Goal: Task Accomplishment & Management: Use online tool/utility

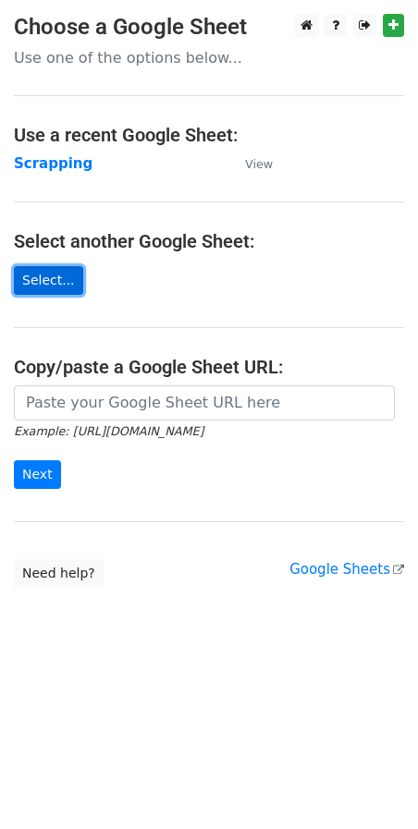
click at [52, 282] on link "Select..." at bounding box center [48, 280] width 69 height 29
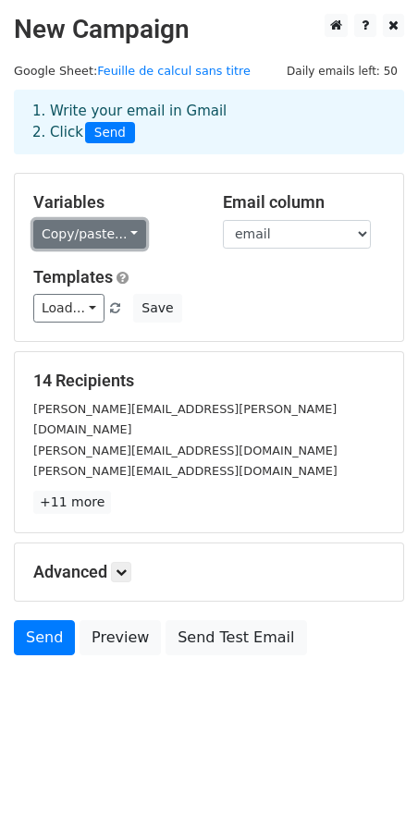
click at [101, 238] on link "Copy/paste..." at bounding box center [89, 234] width 113 height 29
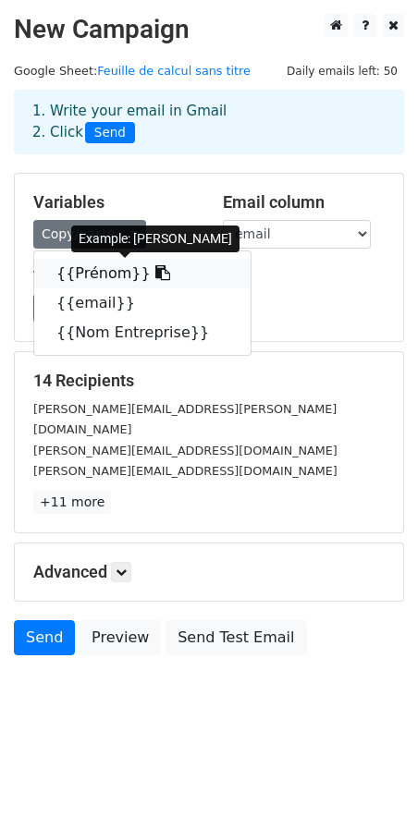
click at [155, 278] on icon at bounding box center [162, 272] width 15 height 15
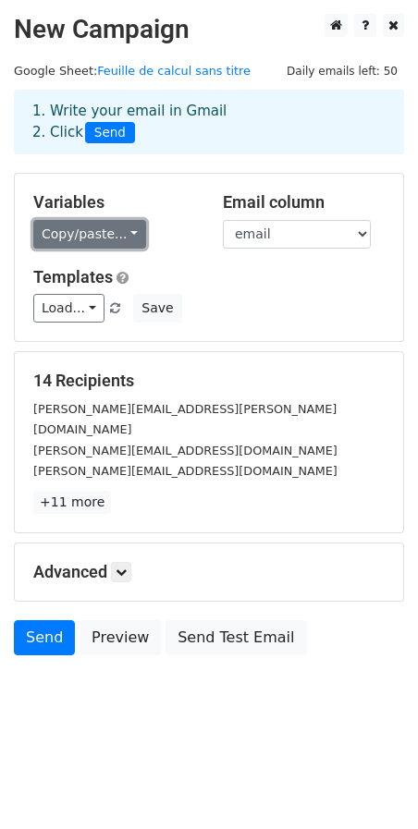
click at [93, 234] on link "Copy/paste..." at bounding box center [89, 234] width 113 height 29
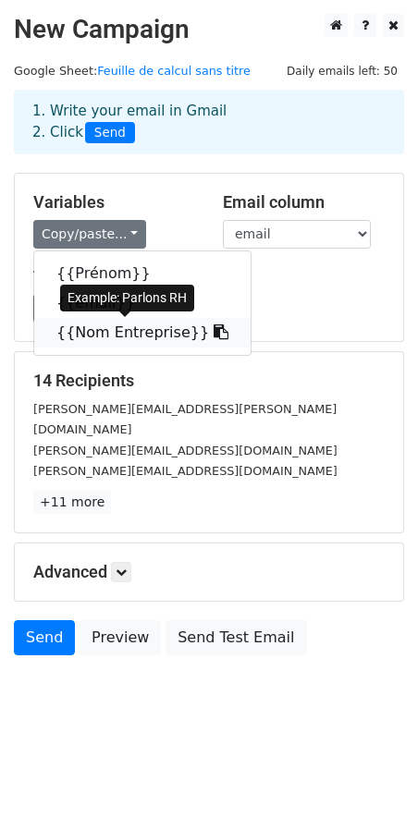
click at [104, 335] on link "{{Nom Entreprise}}" at bounding box center [142, 333] width 216 height 30
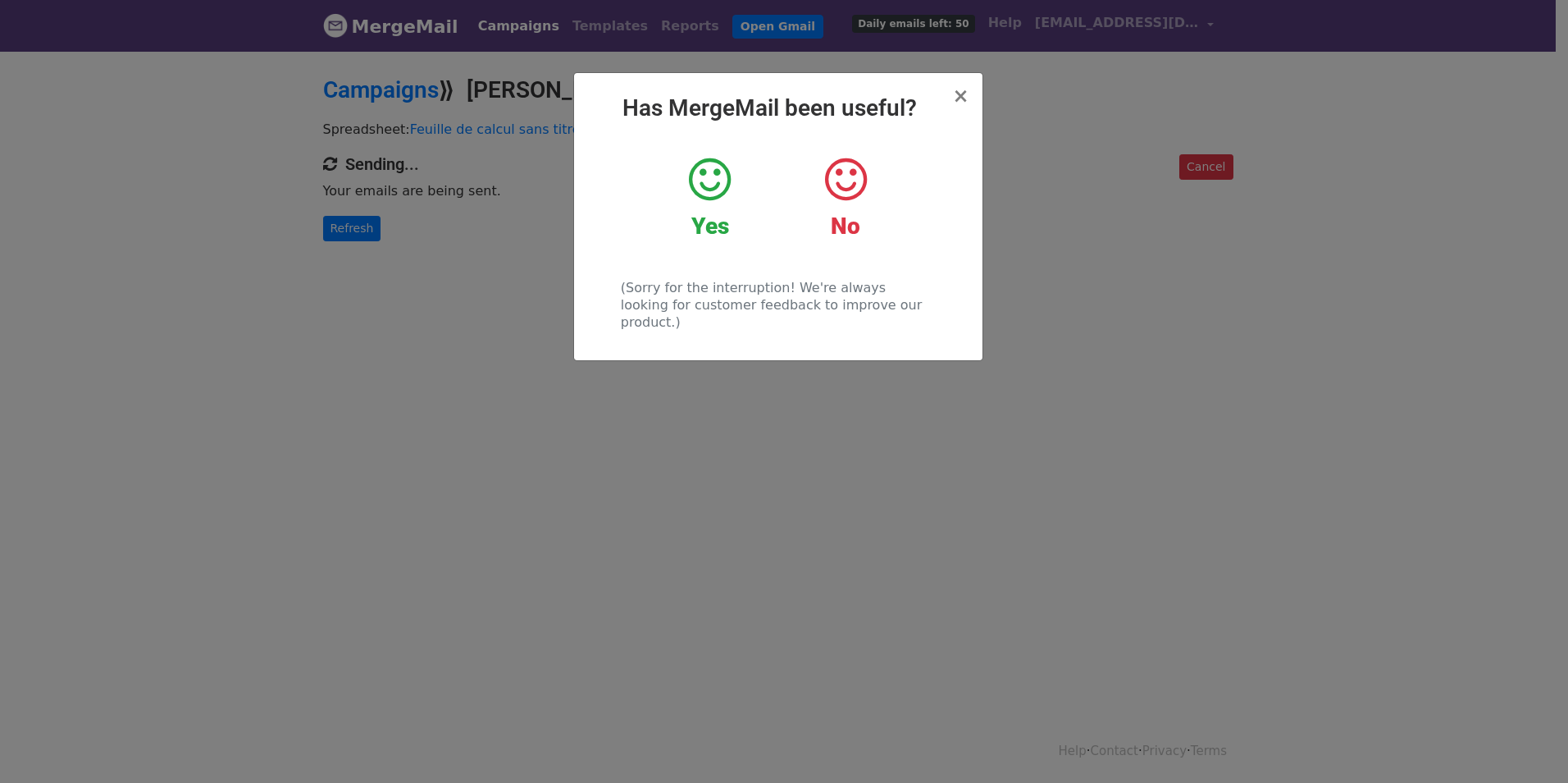
click at [698, 194] on icon at bounding box center [709, 179] width 42 height 49
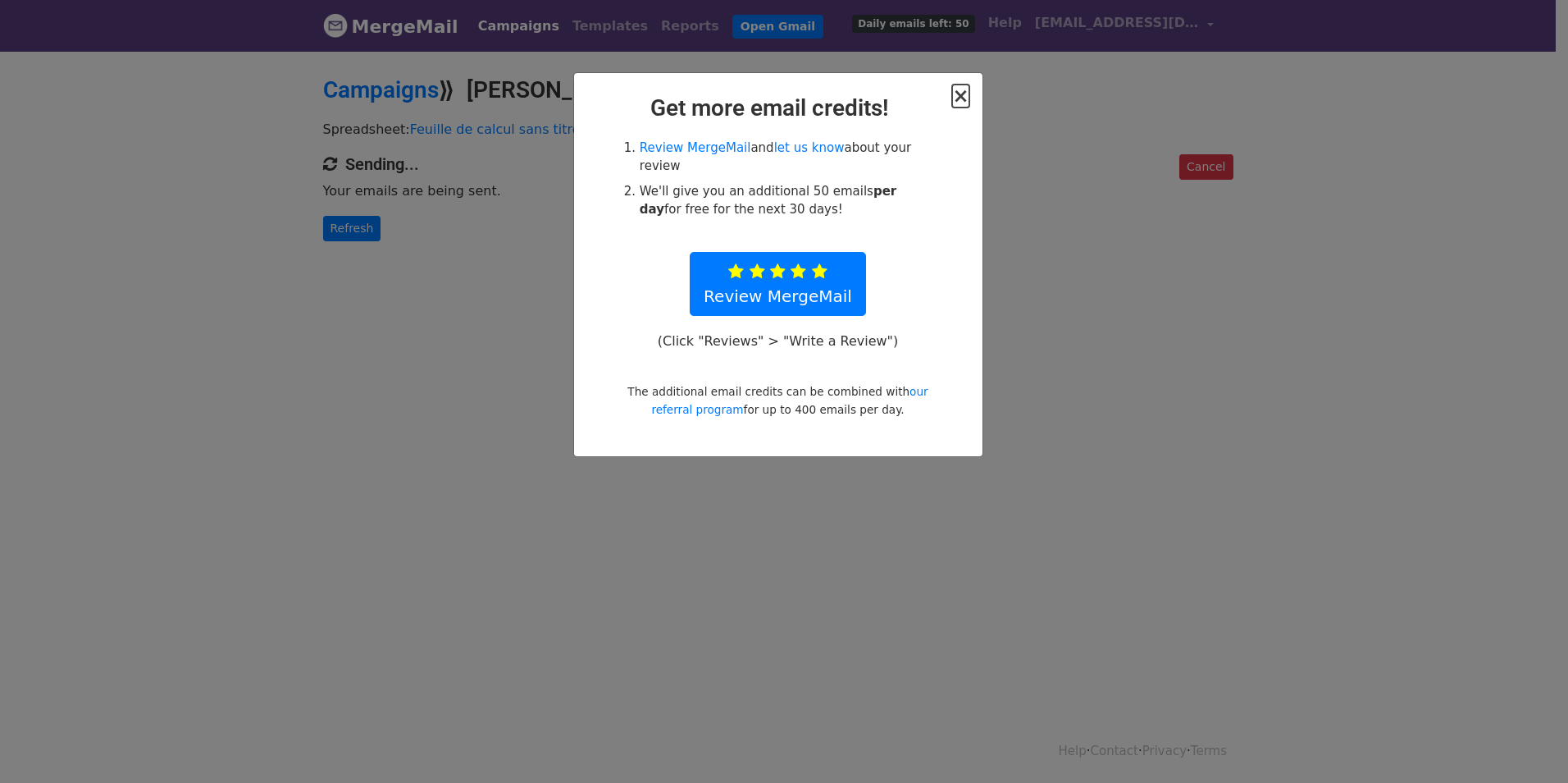
click at [967, 97] on span "×" at bounding box center [960, 96] width 16 height 23
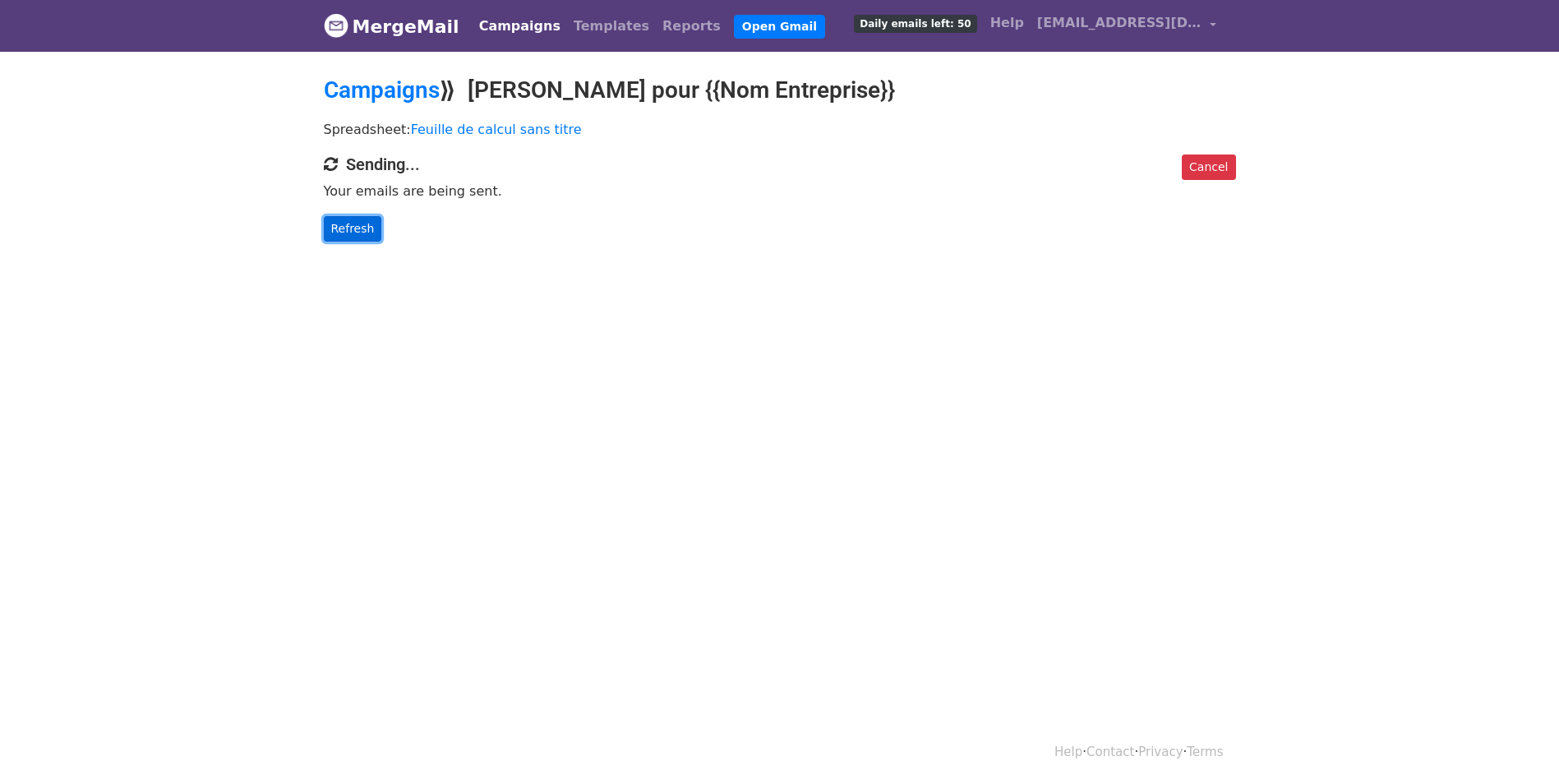
click at [358, 239] on link "Refresh" at bounding box center [353, 228] width 59 height 26
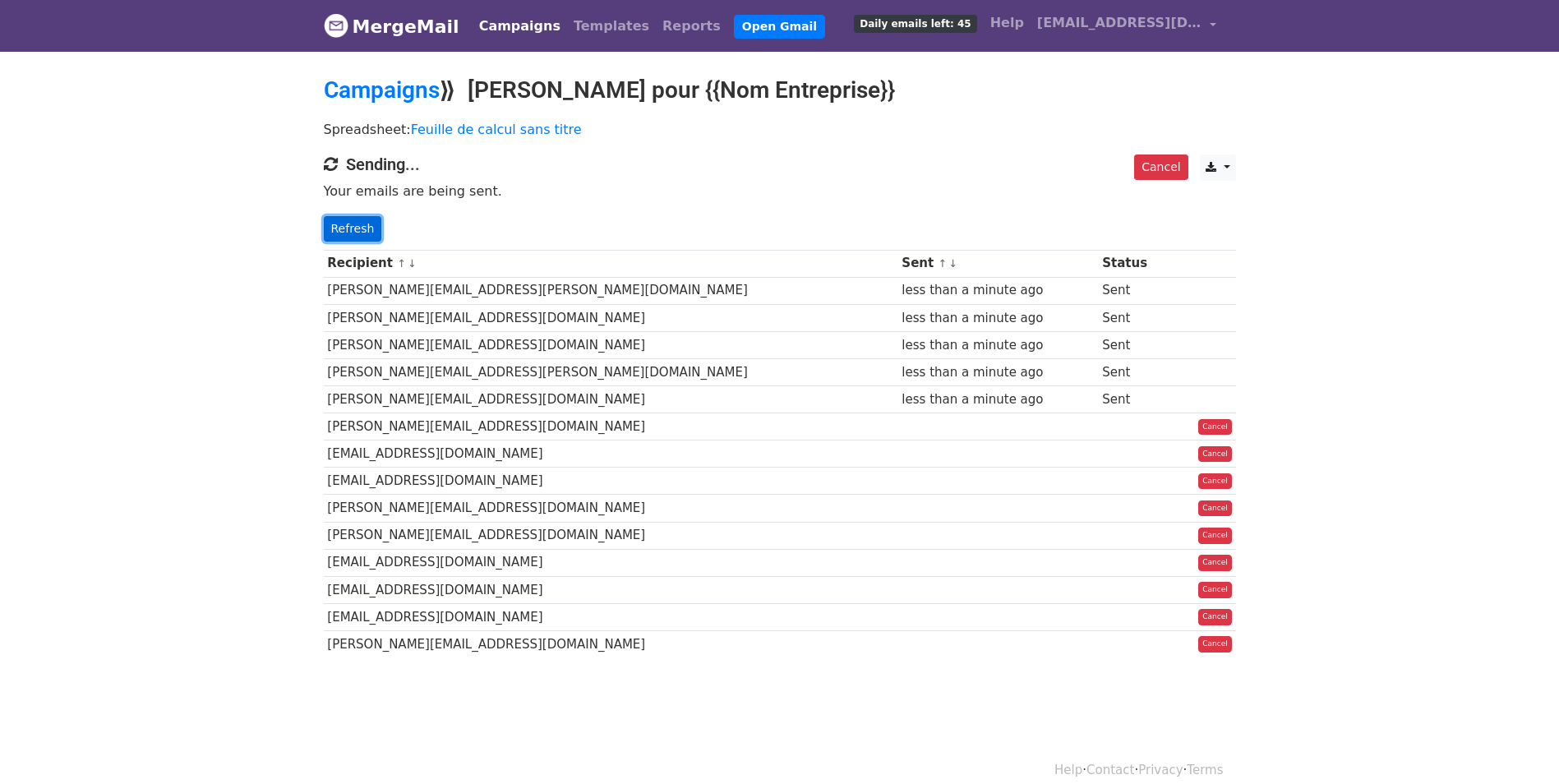
click at [358, 226] on link "Refresh" at bounding box center [353, 228] width 59 height 26
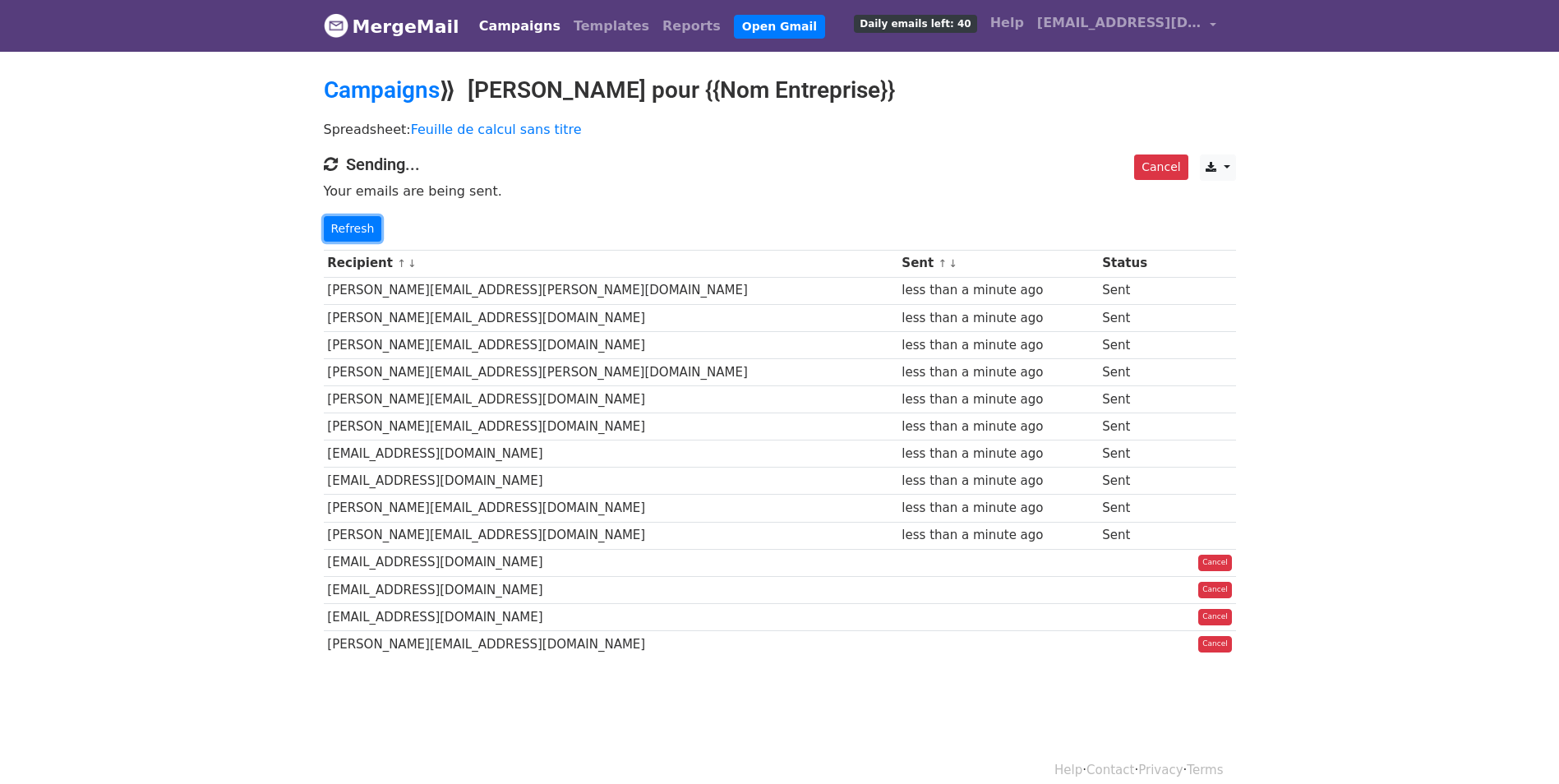
click at [358, 226] on link "Refresh" at bounding box center [353, 228] width 59 height 26
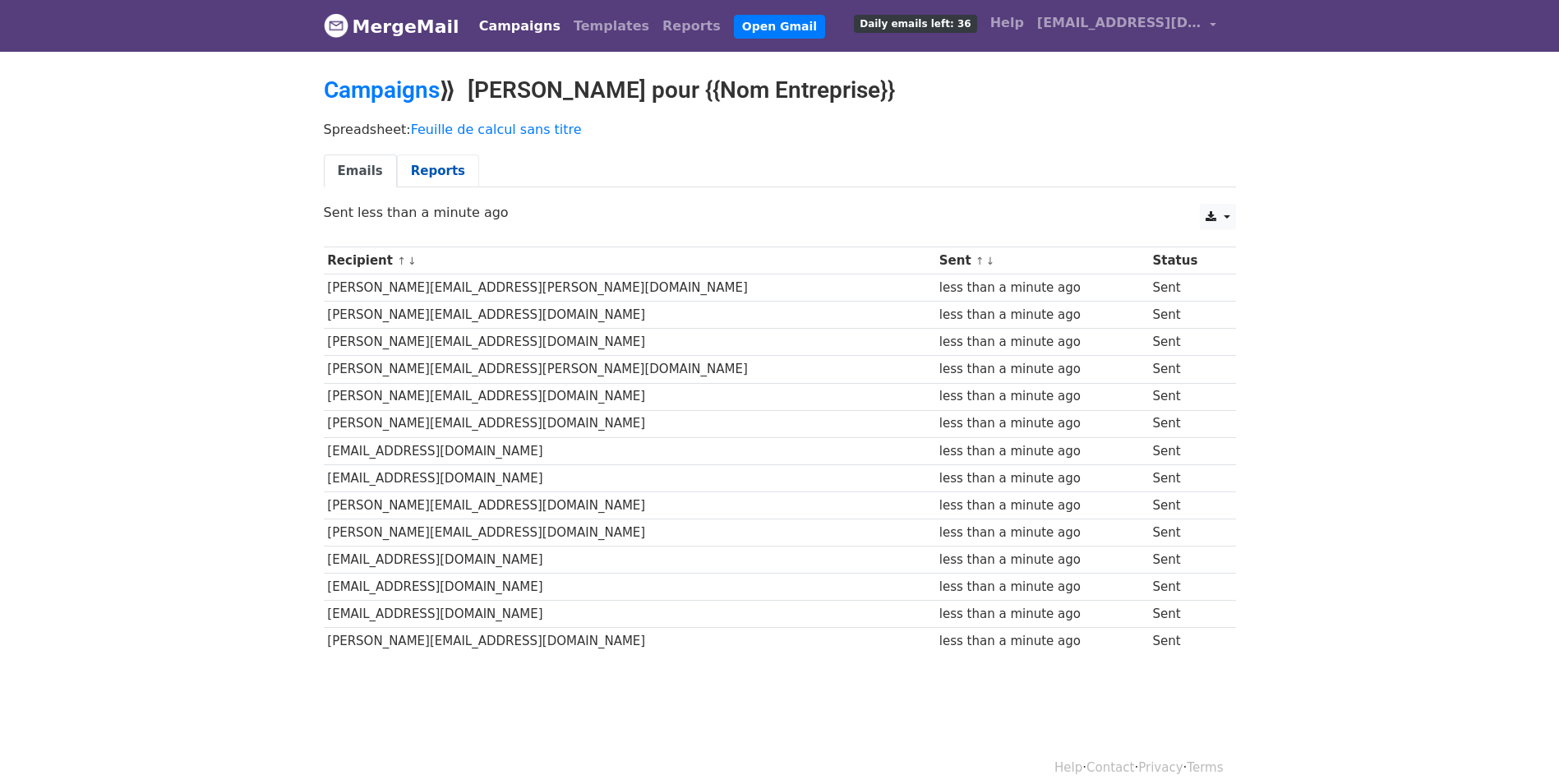
click at [444, 173] on link "Reports" at bounding box center [438, 172] width 82 height 34
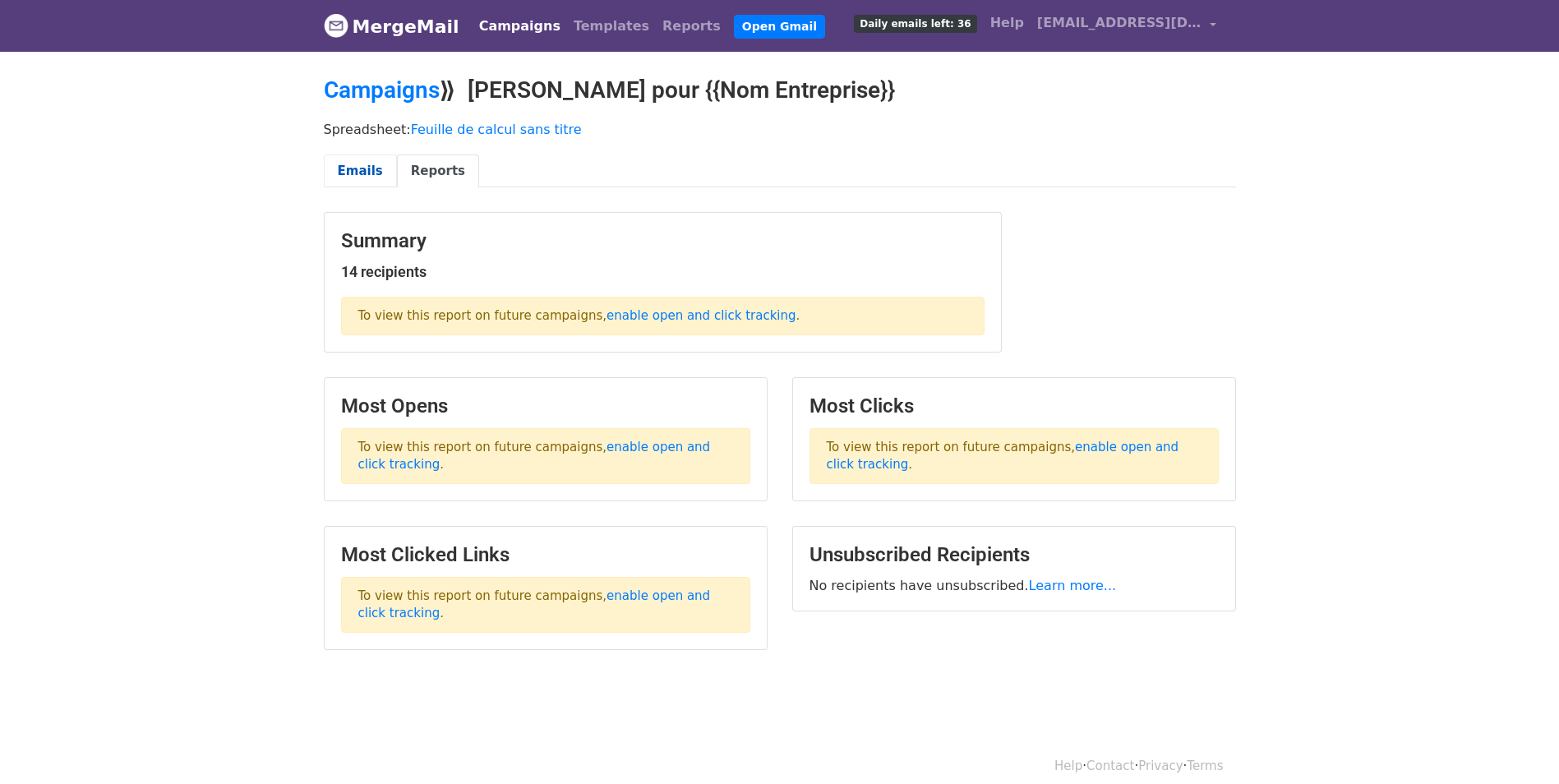
click at [359, 181] on link "Emails" at bounding box center [360, 172] width 73 height 34
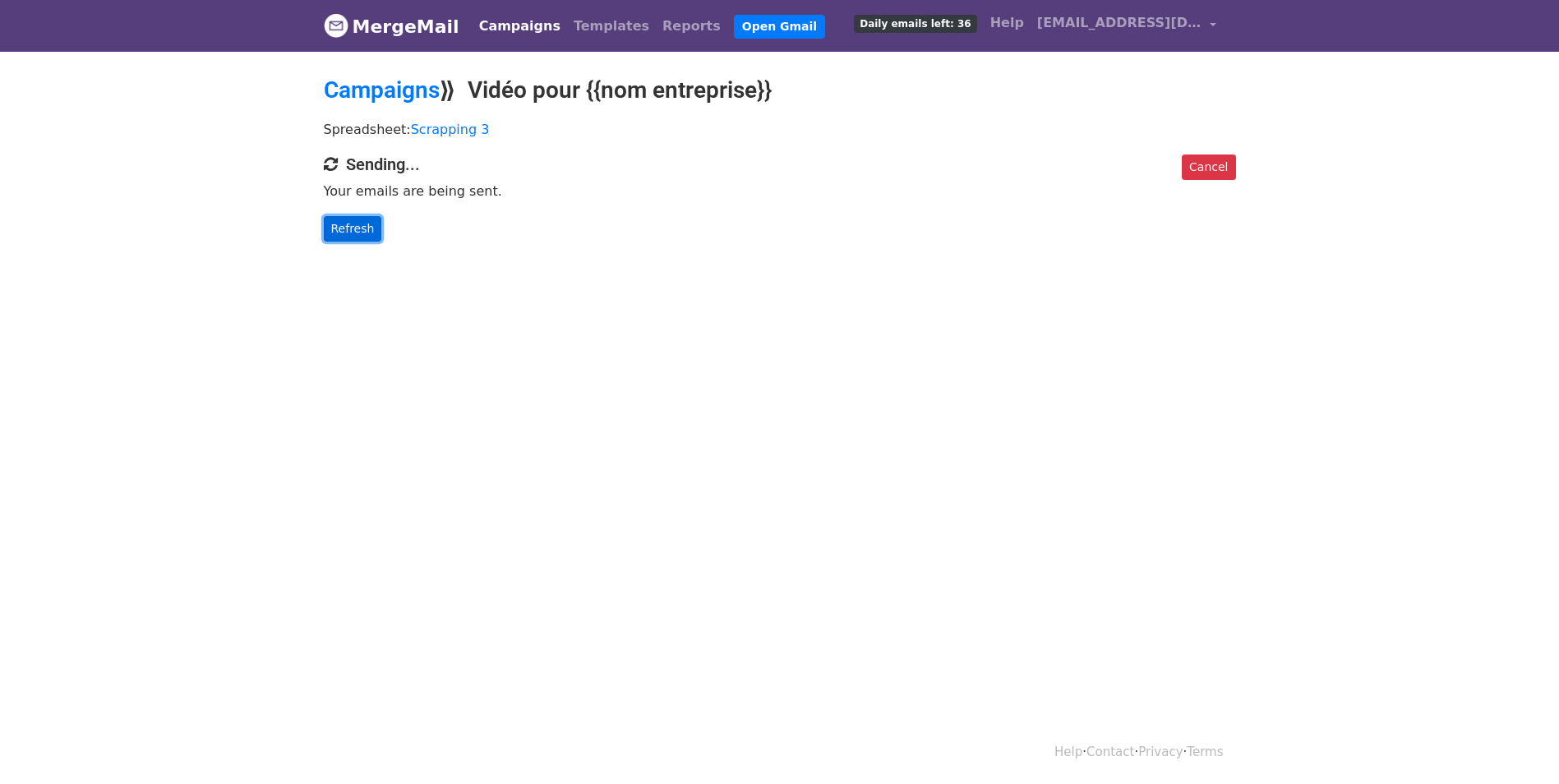
click at [357, 236] on link "Refresh" at bounding box center [353, 228] width 59 height 26
click at [363, 227] on link "Refresh" at bounding box center [353, 228] width 59 height 26
click at [357, 229] on link "Refresh" at bounding box center [353, 228] width 59 height 26
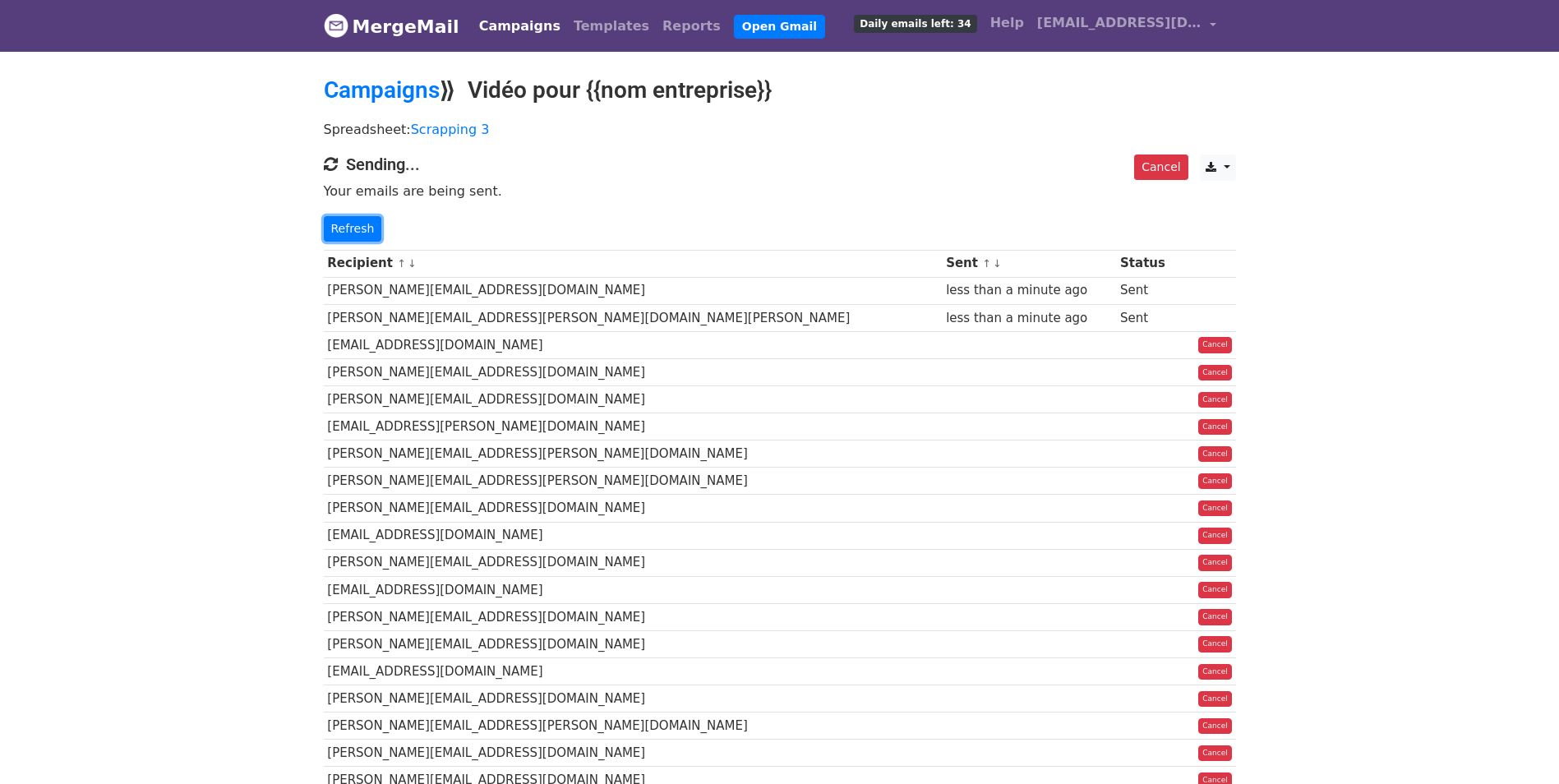
click at [357, 229] on link "Refresh" at bounding box center [353, 228] width 59 height 26
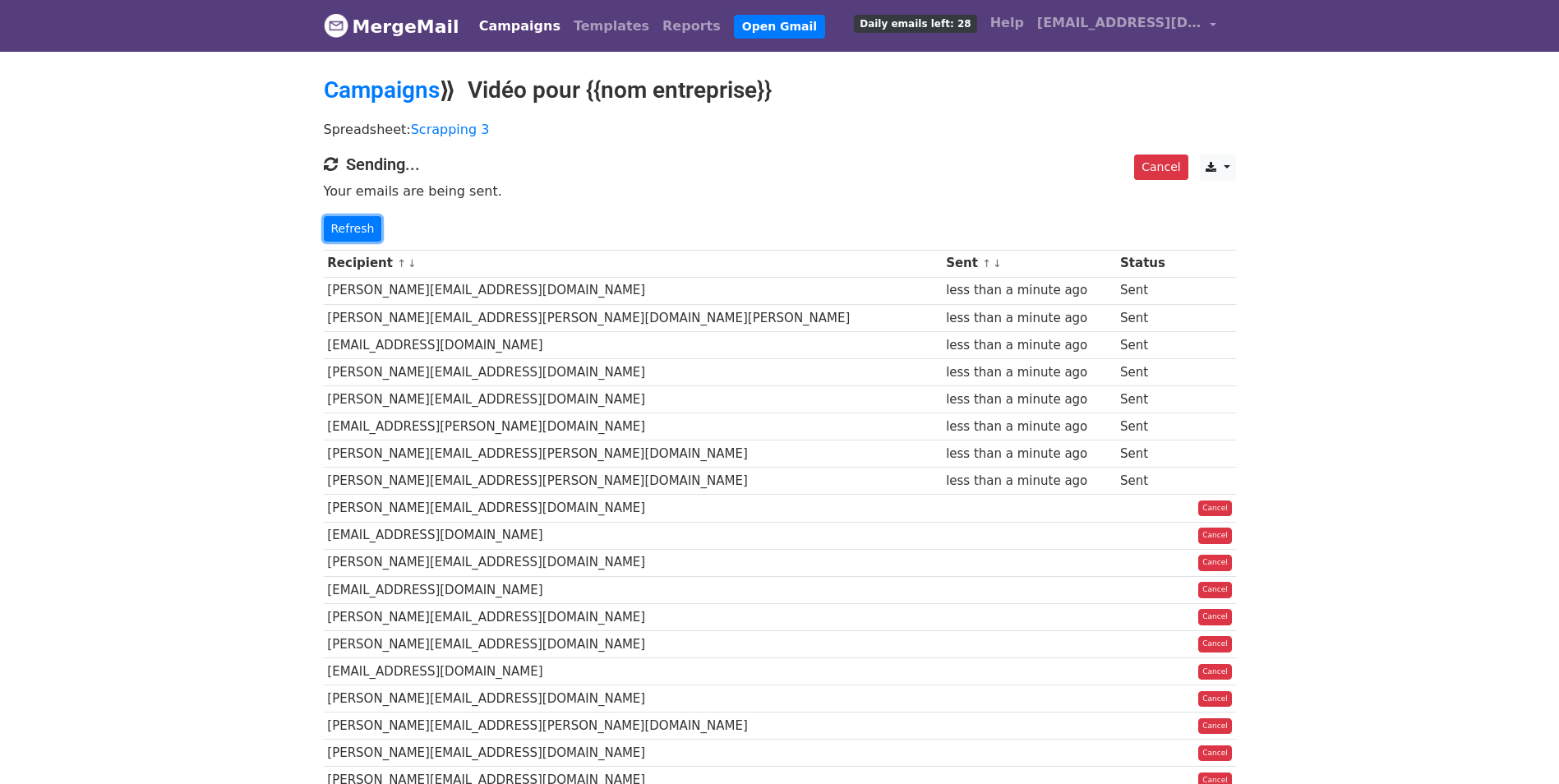
click at [357, 229] on link "Refresh" at bounding box center [353, 228] width 59 height 26
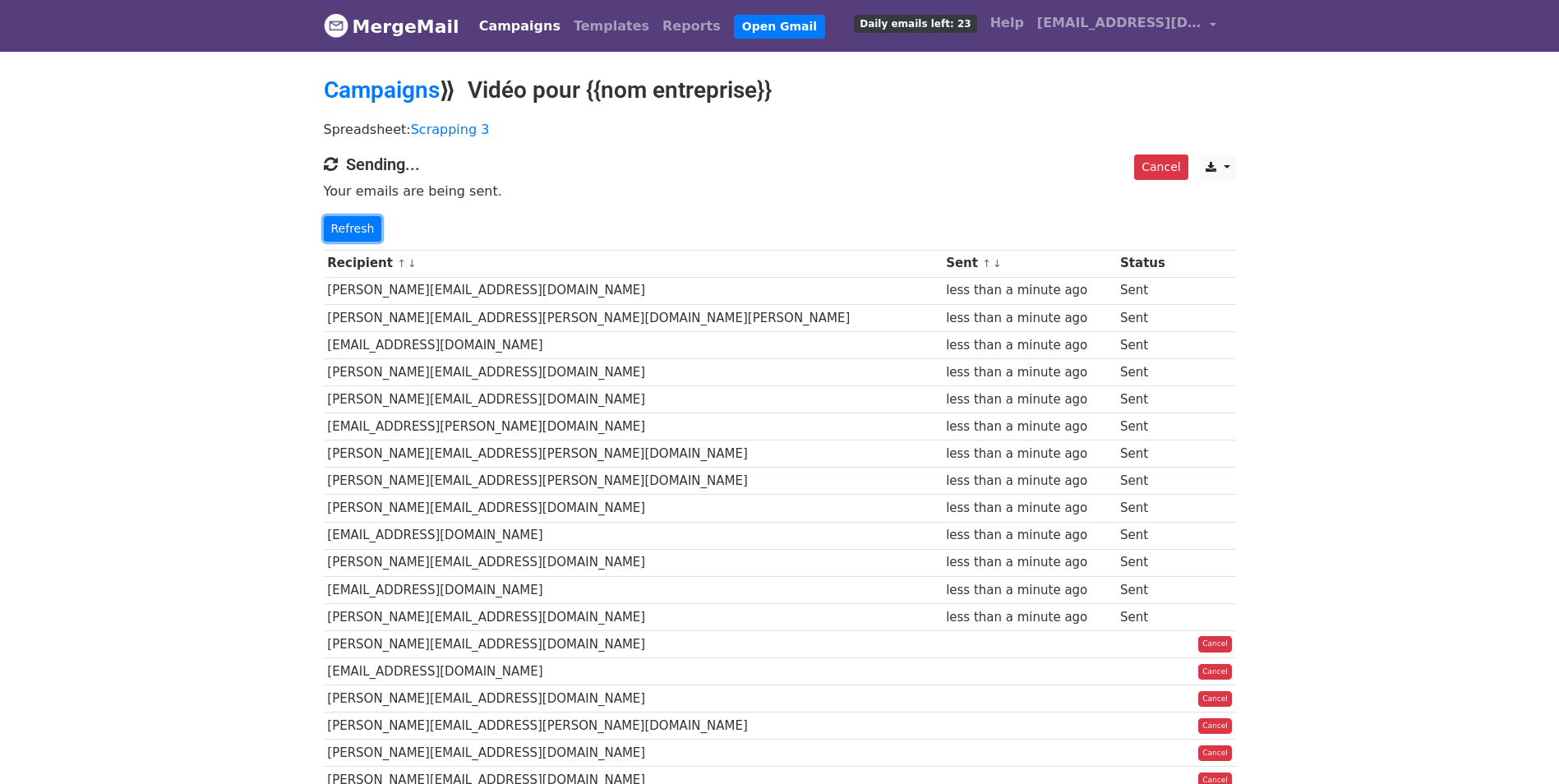
click at [357, 229] on link "Refresh" at bounding box center [353, 228] width 59 height 26
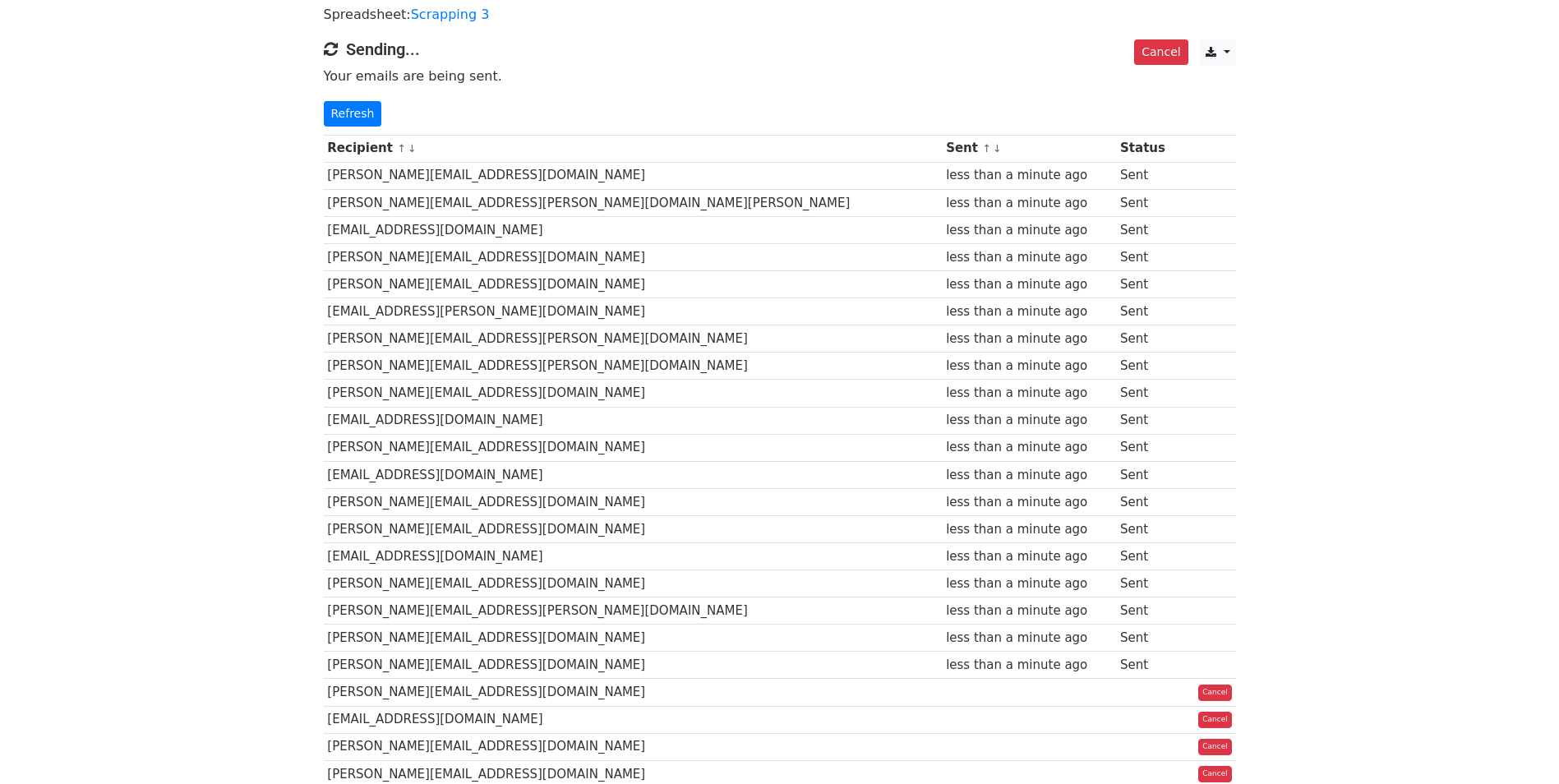
scroll to position [82, 0]
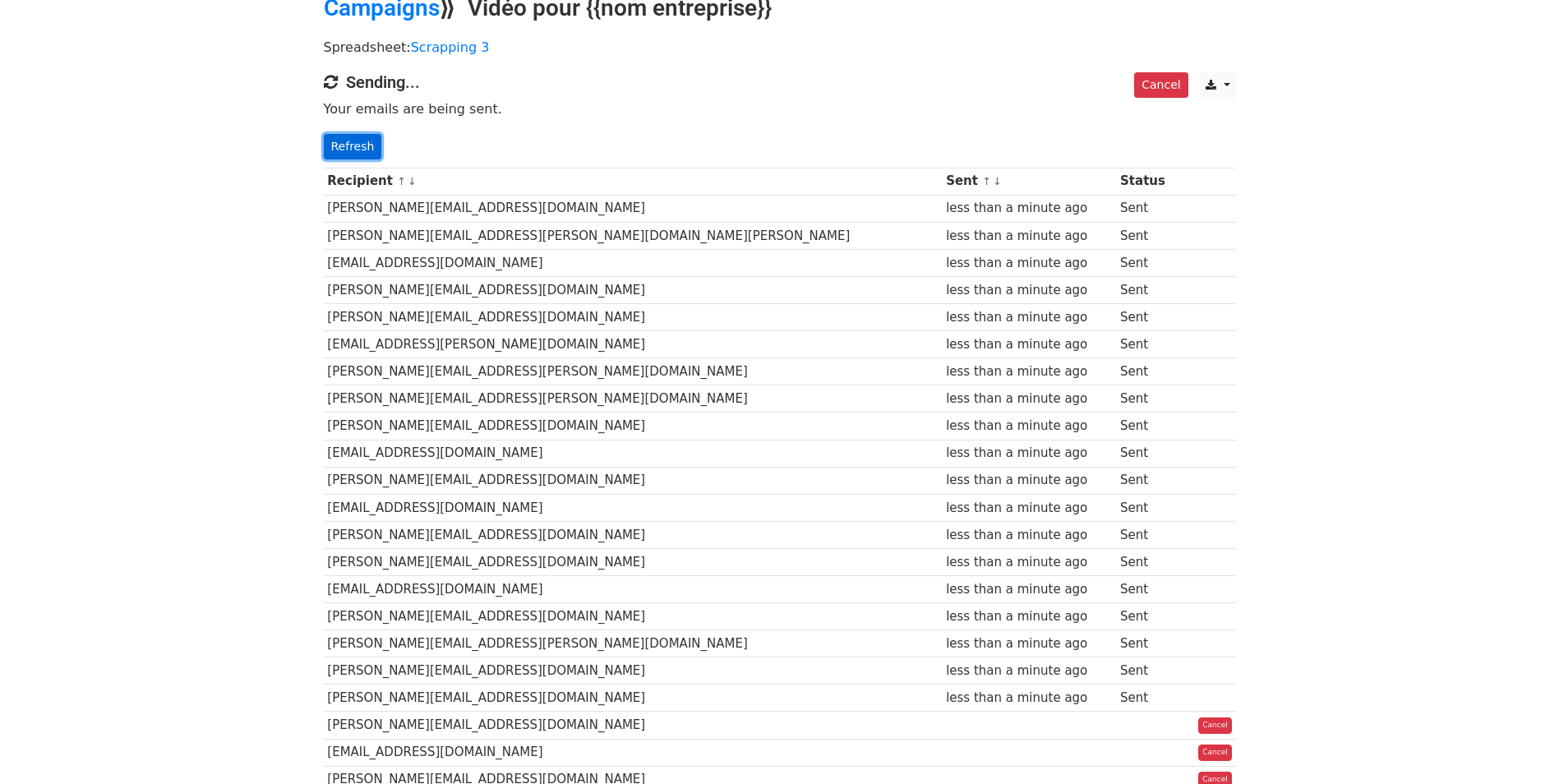
click at [362, 153] on link "Refresh" at bounding box center [353, 147] width 59 height 26
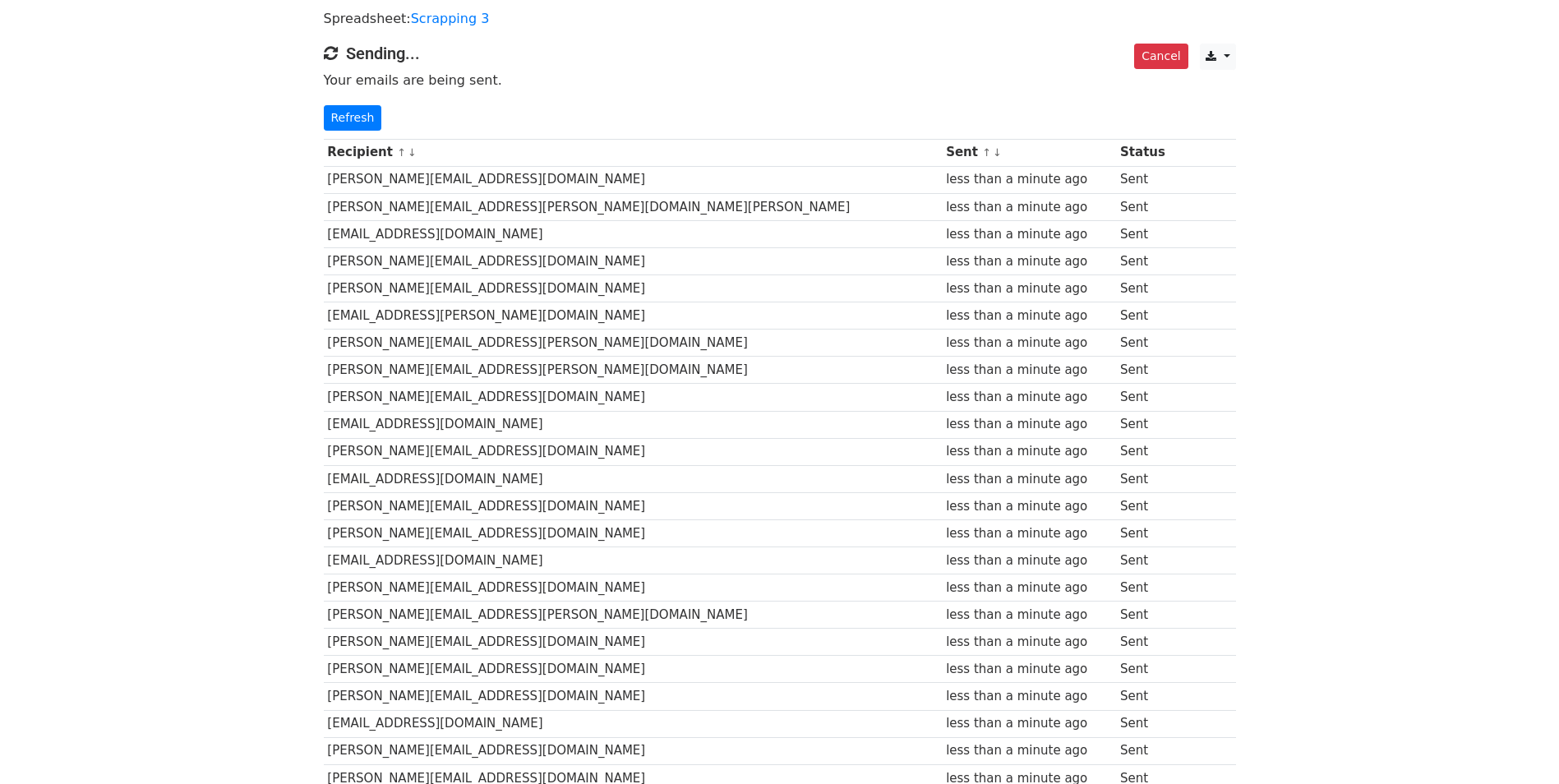
scroll to position [82, 0]
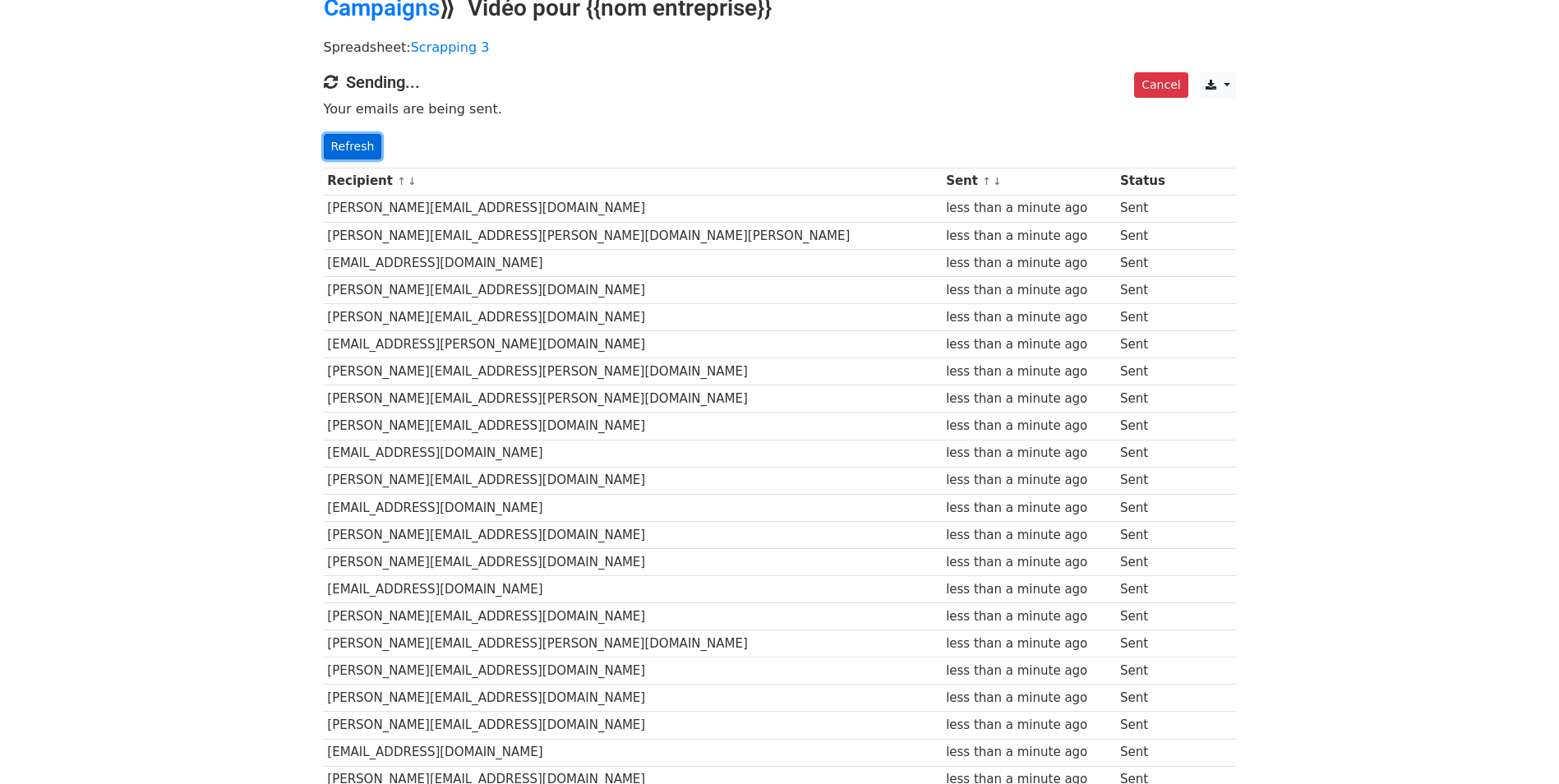
click at [350, 154] on link "Refresh" at bounding box center [353, 147] width 59 height 26
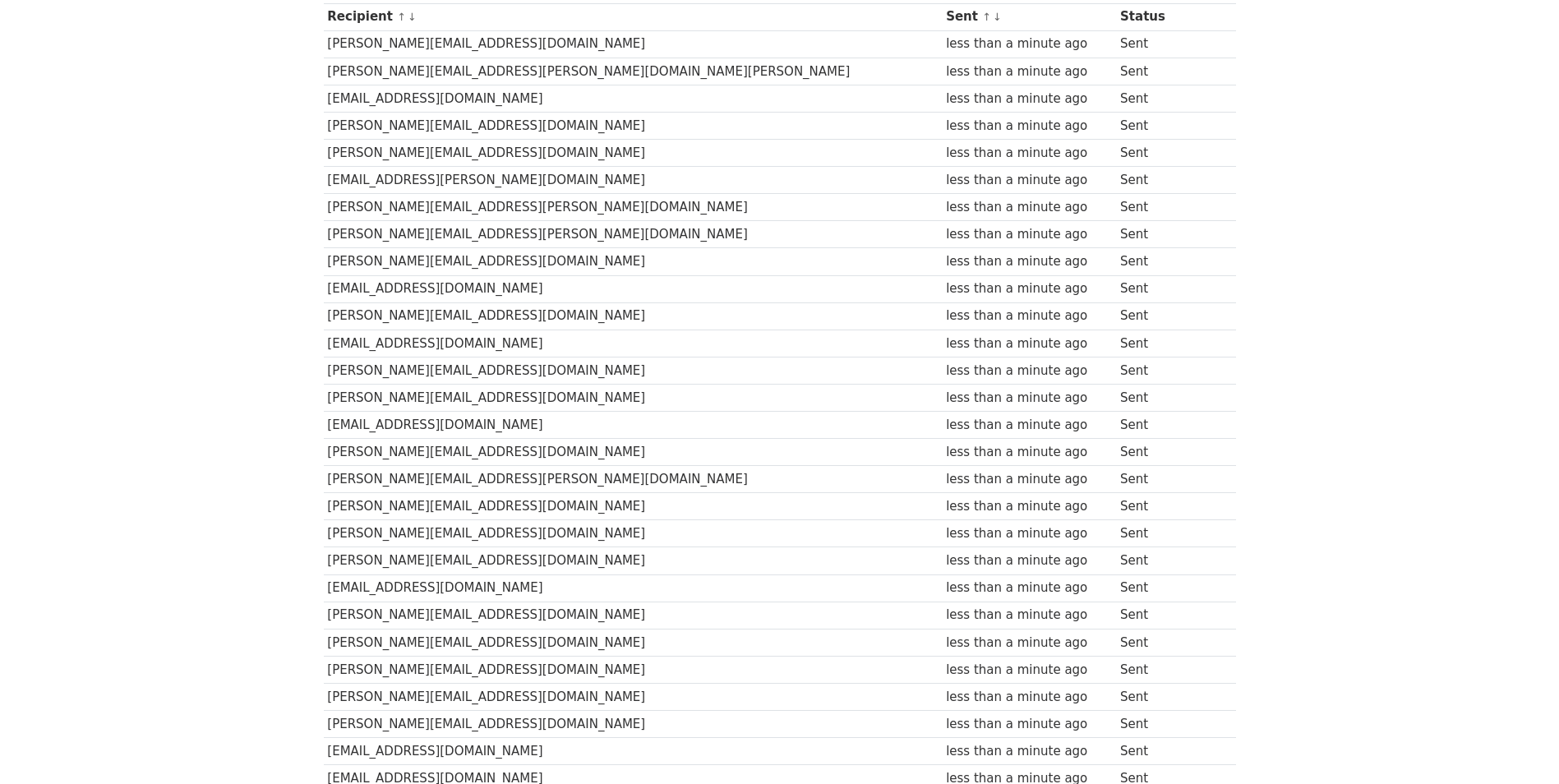
scroll to position [164, 0]
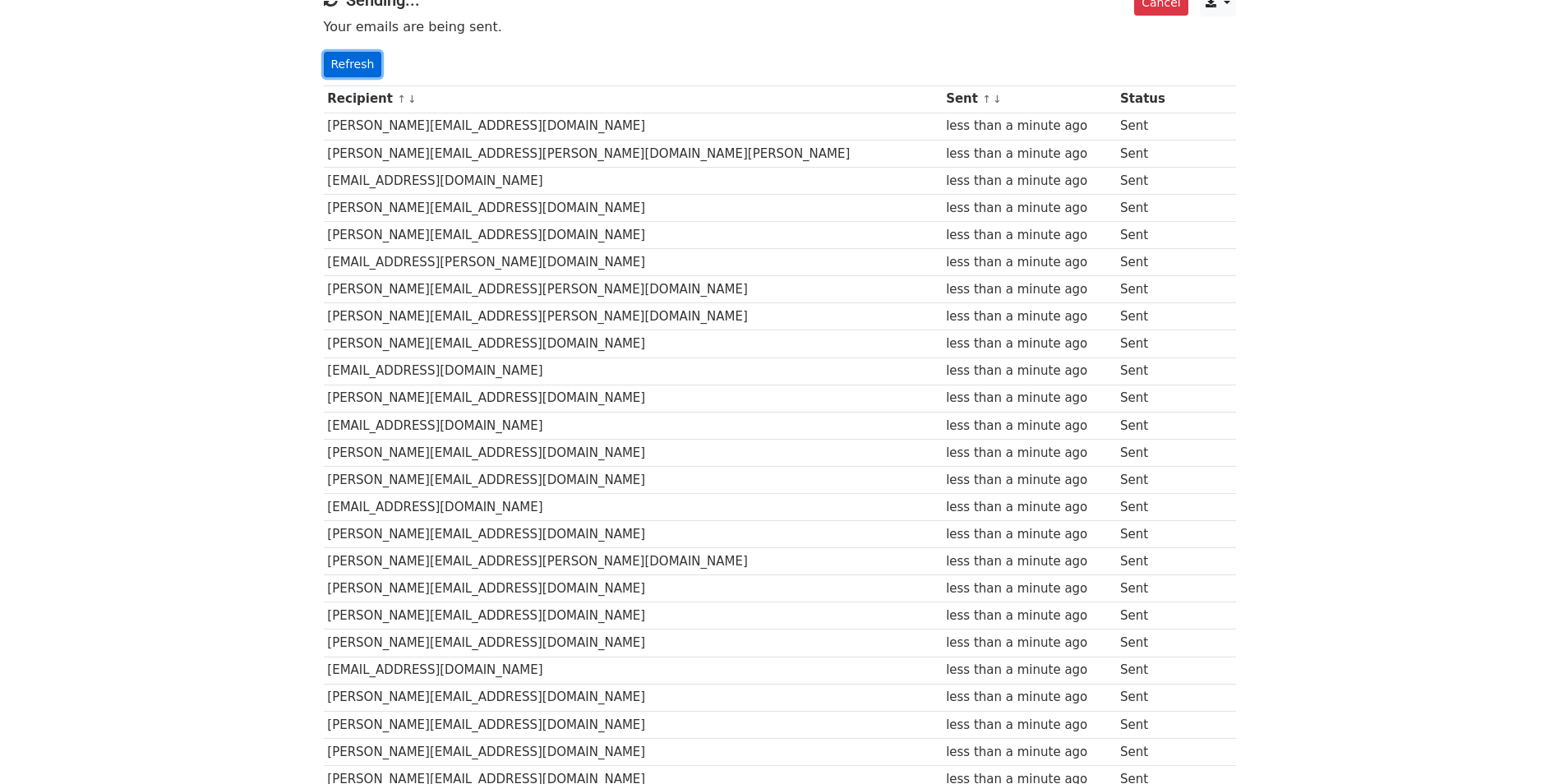
click at [347, 70] on link "Refresh" at bounding box center [353, 64] width 59 height 26
